Goal: Task Accomplishment & Management: Manage account settings

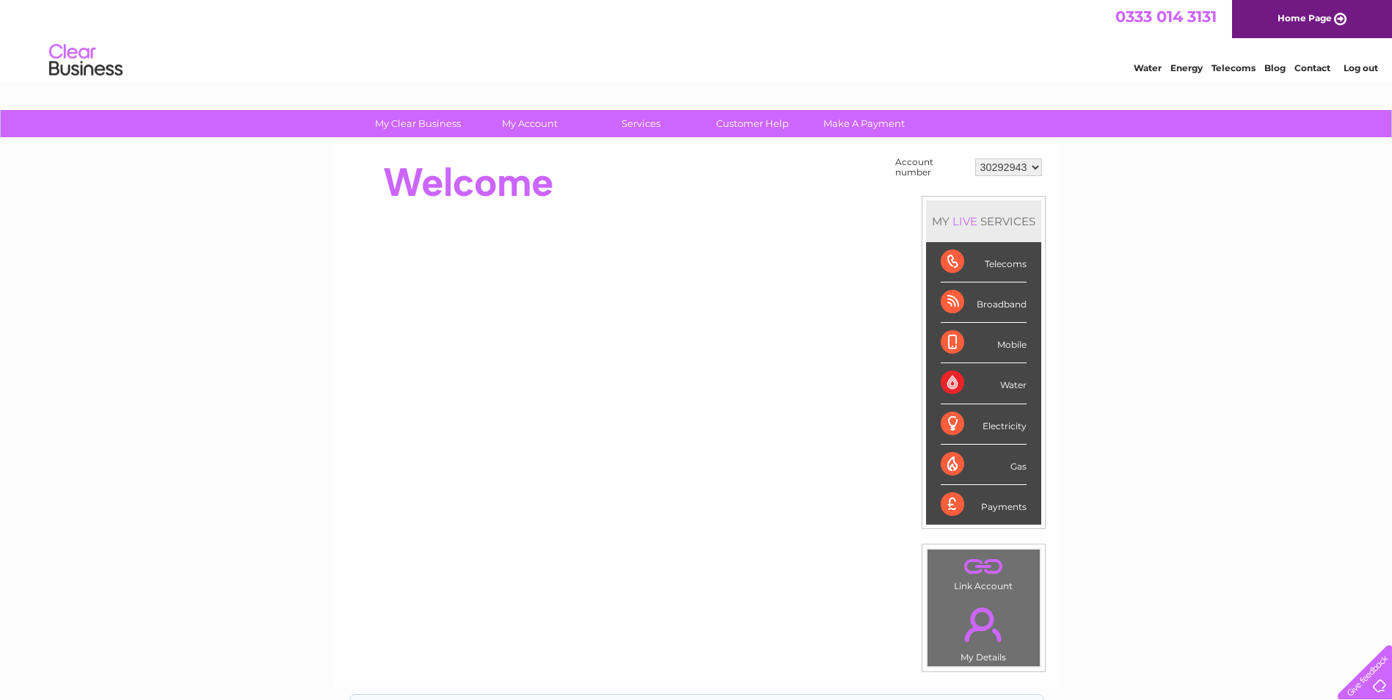
click at [1035, 164] on select "30292943" at bounding box center [1008, 167] width 67 height 18
click at [1036, 167] on select "30292943" at bounding box center [1008, 167] width 67 height 18
click at [1296, 225] on div "My Clear Business Login Details My Details My Preferences Link Account My Accou…" at bounding box center [696, 524] width 1392 height 828
click at [1034, 169] on select "30292943" at bounding box center [1008, 167] width 67 height 18
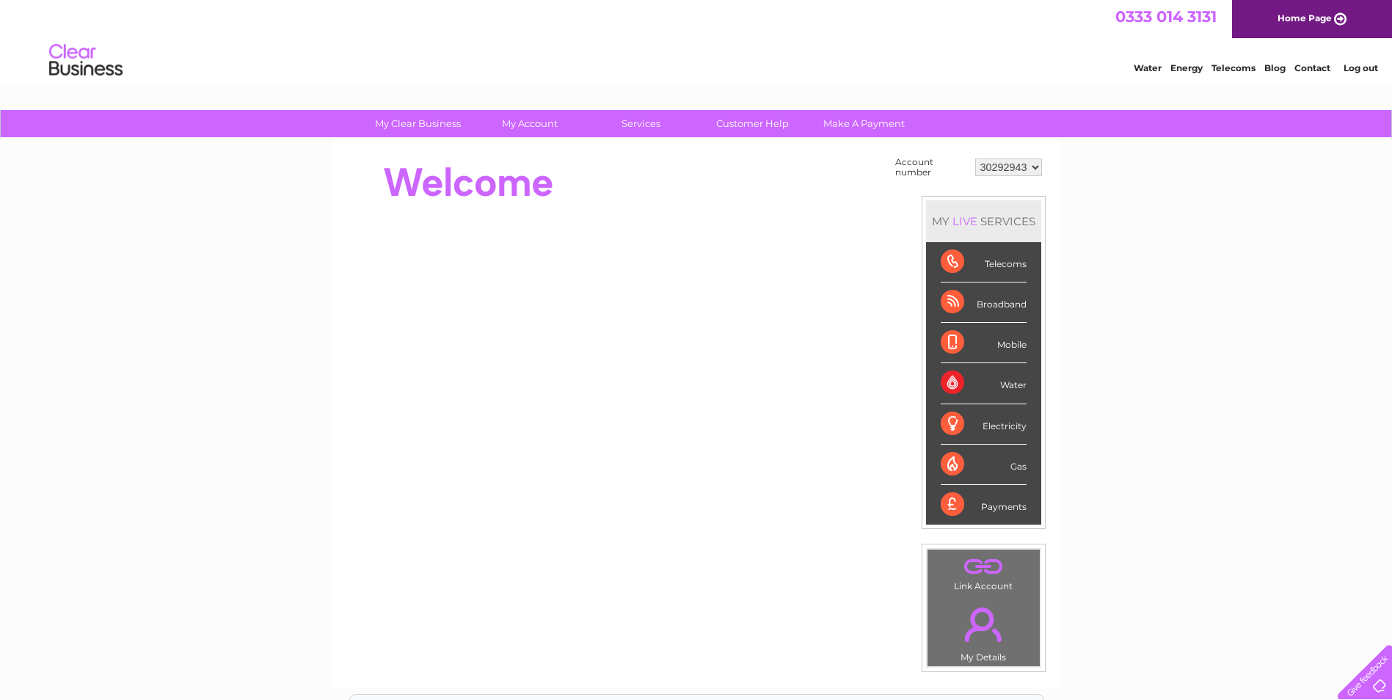
click at [1032, 167] on select "30292943" at bounding box center [1008, 167] width 67 height 18
click at [1027, 166] on select "30292943" at bounding box center [1008, 167] width 67 height 18
click at [1026, 166] on select "30292943" at bounding box center [1008, 167] width 67 height 18
click at [1007, 169] on select "30292943" at bounding box center [1008, 167] width 67 height 18
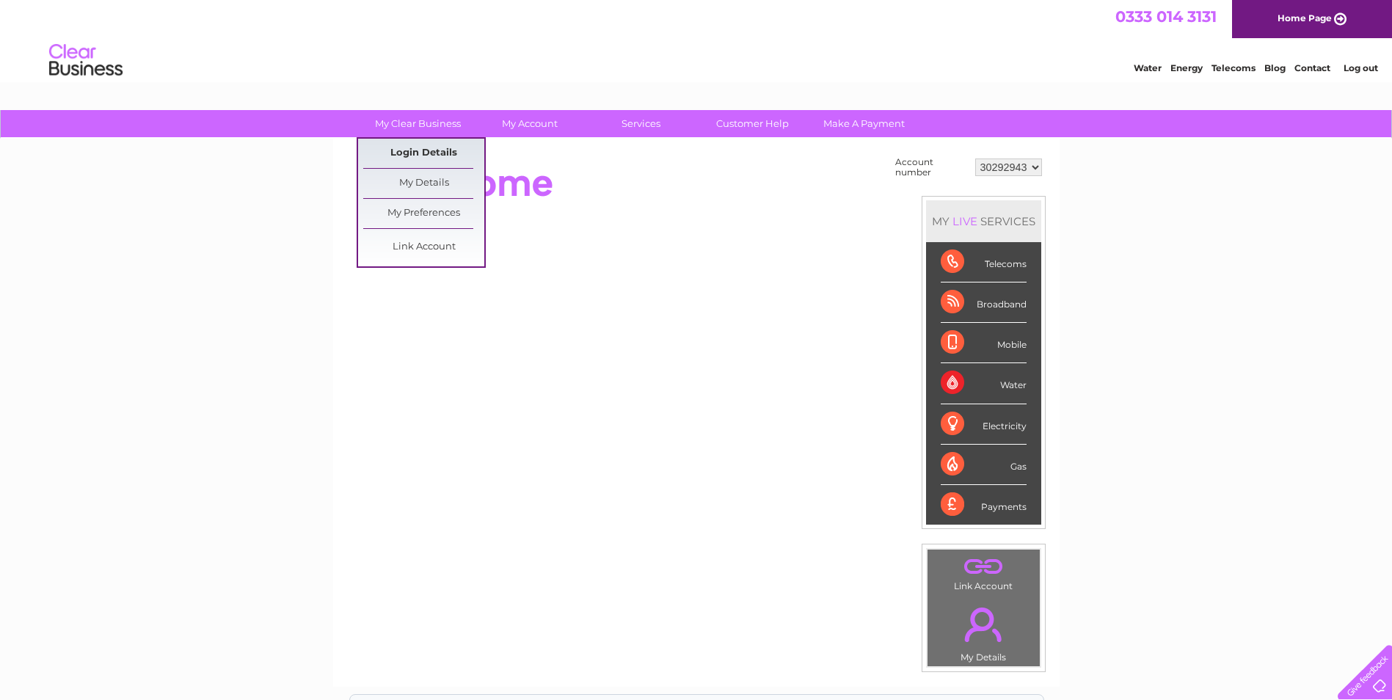
click at [407, 152] on link "Login Details" at bounding box center [423, 153] width 121 height 29
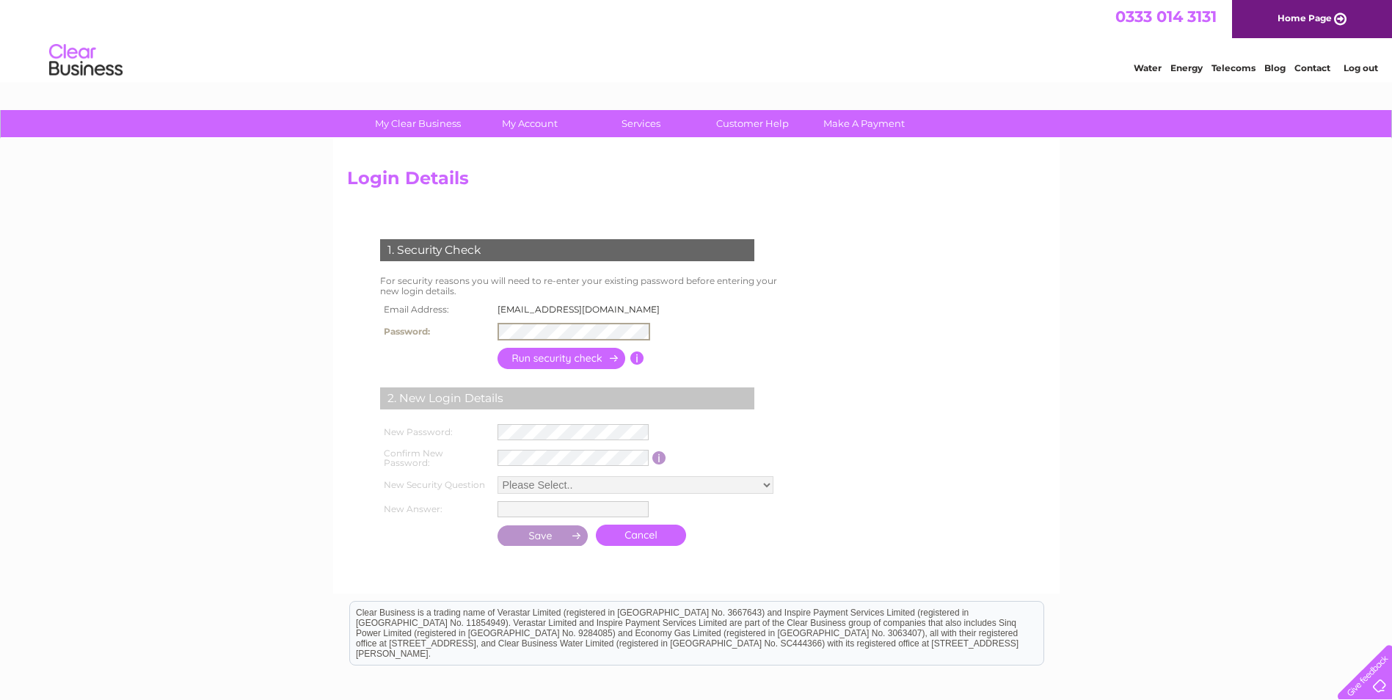
click at [561, 361] on input "button" at bounding box center [561, 358] width 129 height 21
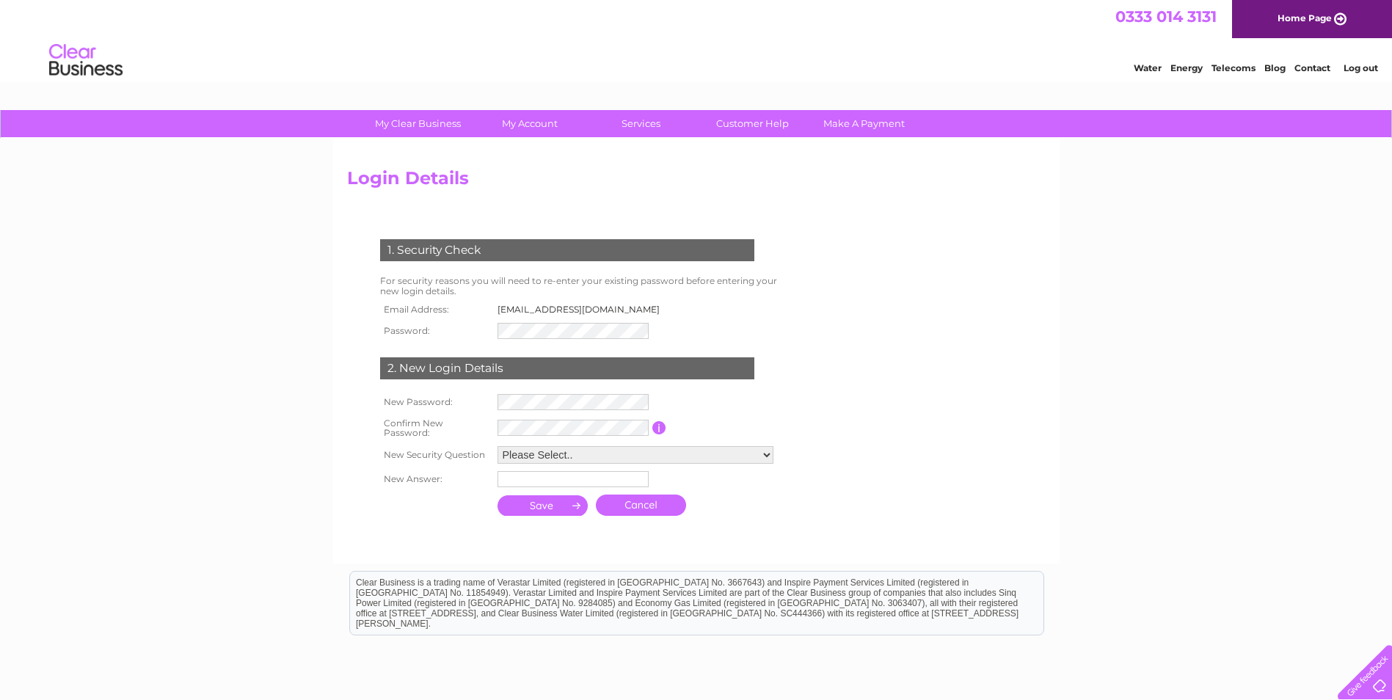
click at [1277, 19] on link "Home Page" at bounding box center [1312, 19] width 160 height 38
